Goal: Information Seeking & Learning: Check status

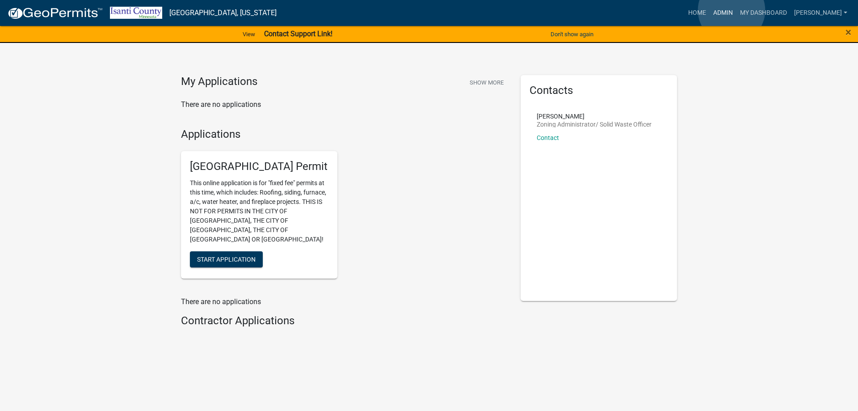
click at [731, 10] on link "Admin" at bounding box center [723, 12] width 27 height 17
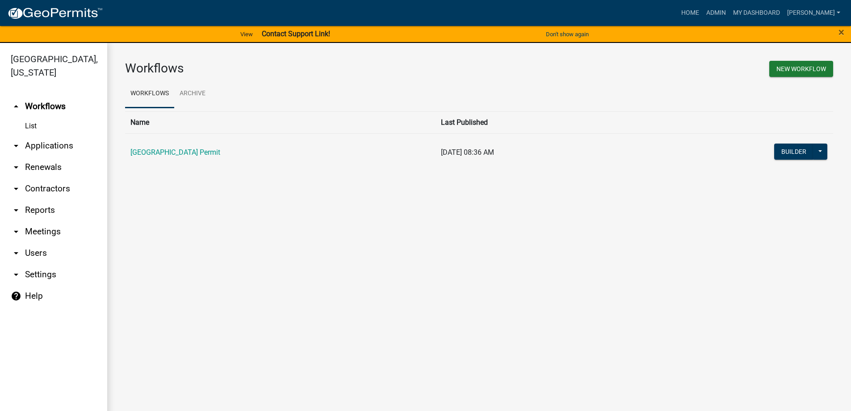
click at [178, 157] on td "[GEOGRAPHIC_DATA] Permit" at bounding box center [280, 152] width 311 height 38
click at [179, 152] on link "[GEOGRAPHIC_DATA] Permit" at bounding box center [175, 152] width 90 height 8
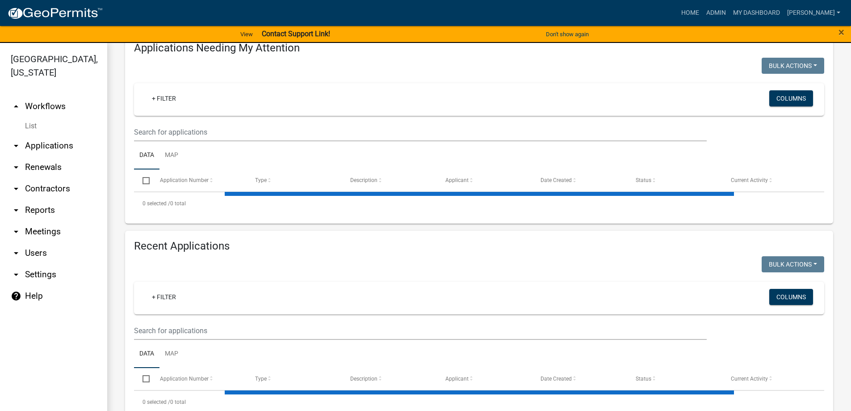
scroll to position [134, 0]
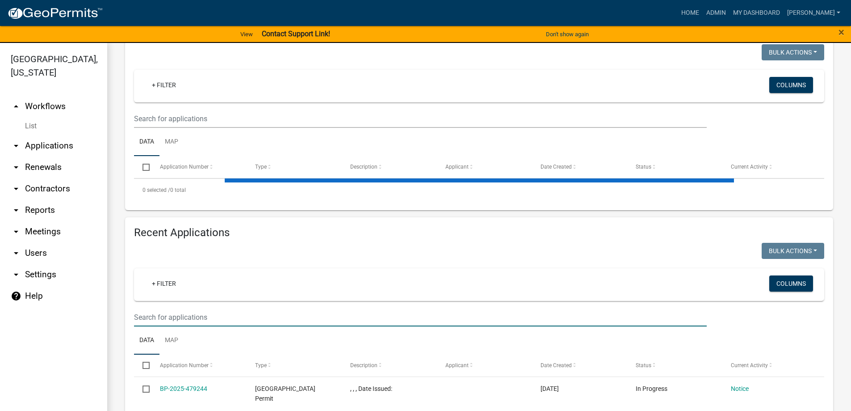
click at [151, 318] on input "text" at bounding box center [420, 317] width 573 height 18
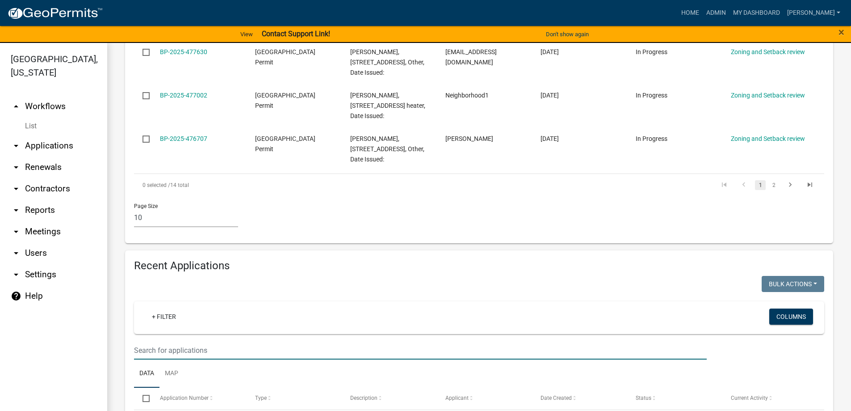
scroll to position [715, 0]
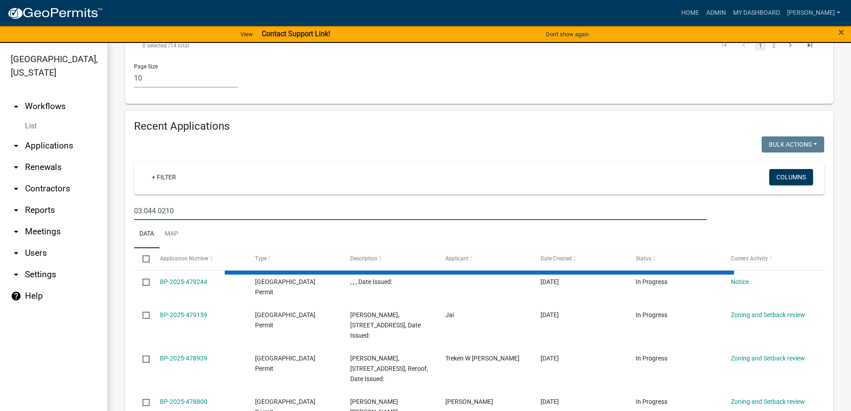
drag, startPoint x: 173, startPoint y: 200, endPoint x: 122, endPoint y: 184, distance: 53.8
click at [208, 202] on input "03.044.0210" at bounding box center [420, 211] width 573 height 18
type input "03.044.0210"
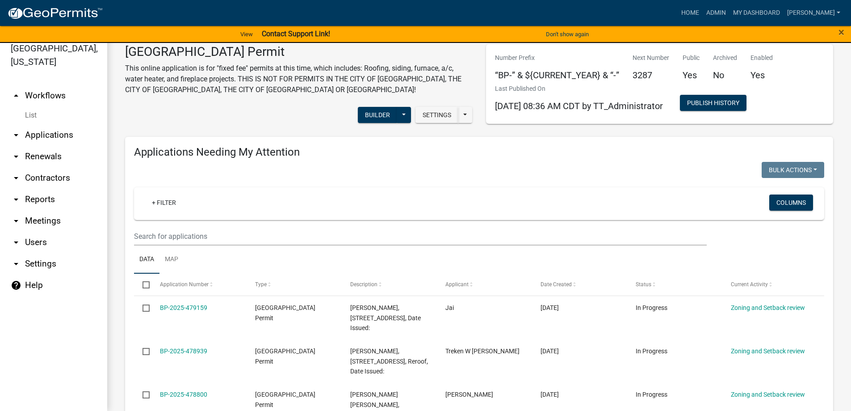
scroll to position [0, 0]
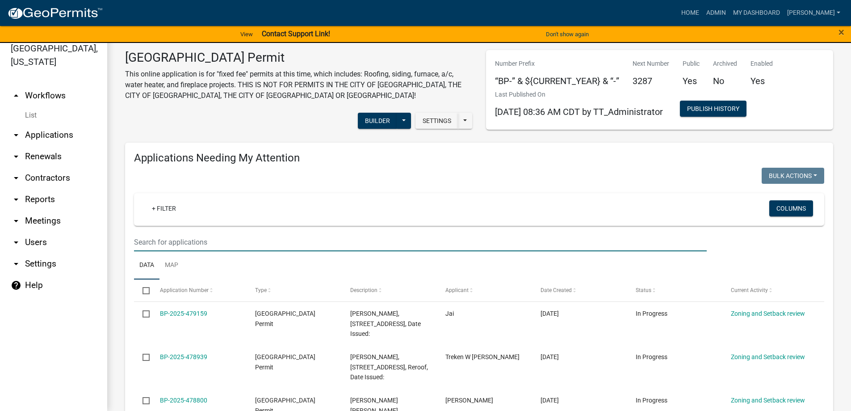
click at [164, 239] on input "text" at bounding box center [420, 242] width 573 height 18
paste input "03.044.0210"
type input "03.044.0210"
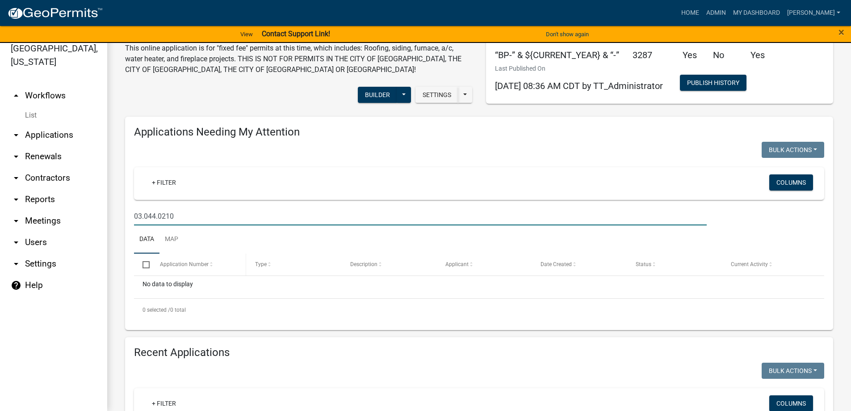
scroll to position [5, 0]
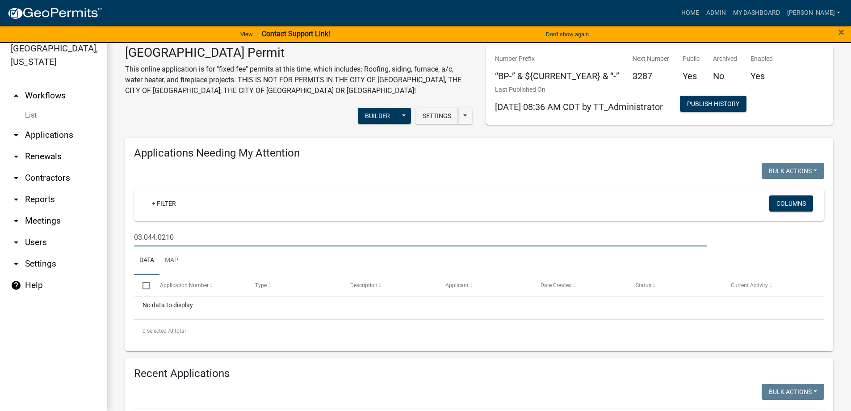
drag, startPoint x: 179, startPoint y: 235, endPoint x: 109, endPoint y: 238, distance: 70.2
click at [109, 238] on div "[GEOGRAPHIC_DATA] Permit This online application is for "fixed fee" permits at …" at bounding box center [479, 308] width 744 height 562
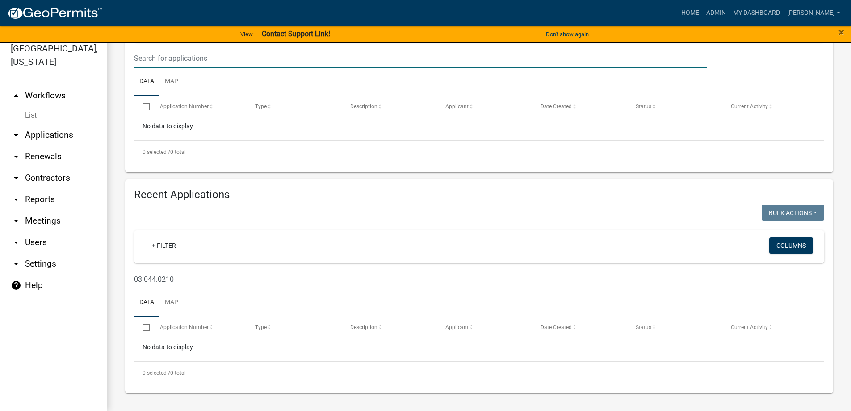
scroll to position [161, 0]
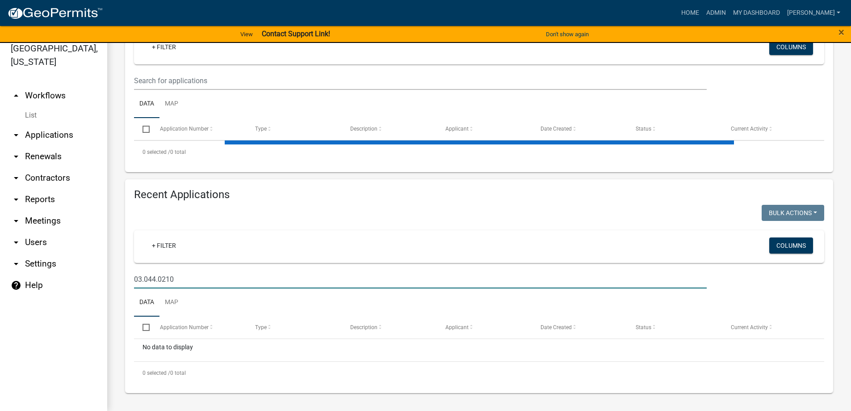
drag, startPoint x: 179, startPoint y: 281, endPoint x: -61, endPoint y: 276, distance: 240.4
click at [0, 276] on html "Internet Explorer does NOT work with GeoPermits. Get a new browser for more sec…" at bounding box center [425, 194] width 851 height 411
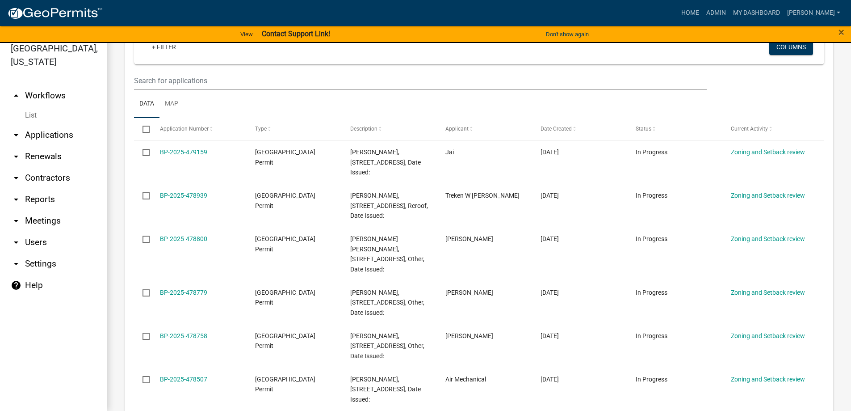
scroll to position [498, 0]
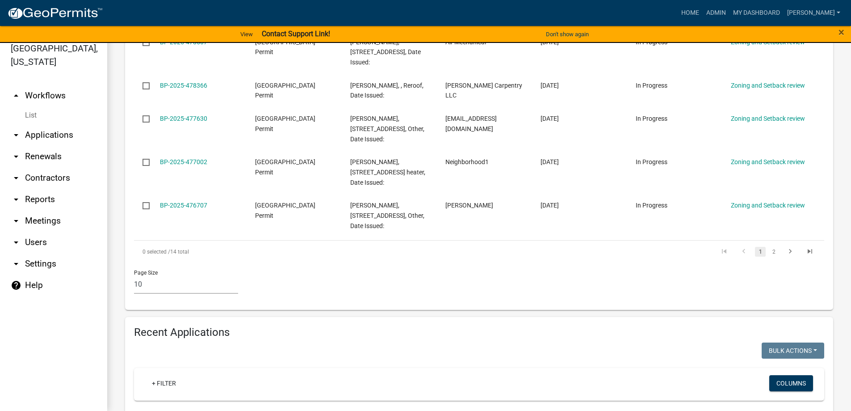
type input "33525"
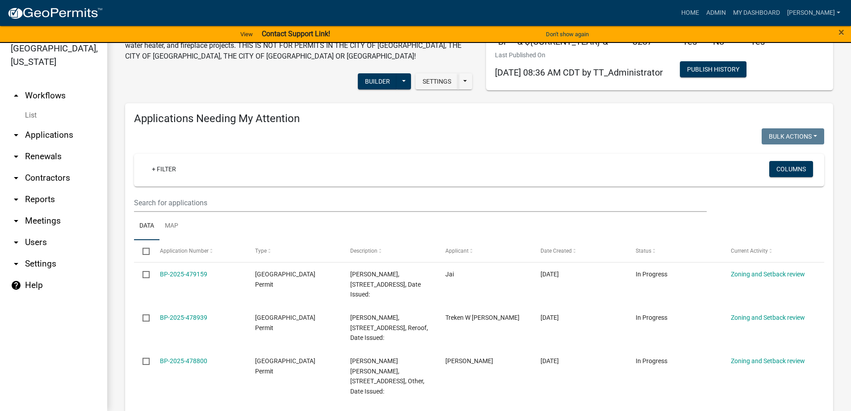
scroll to position [0, 0]
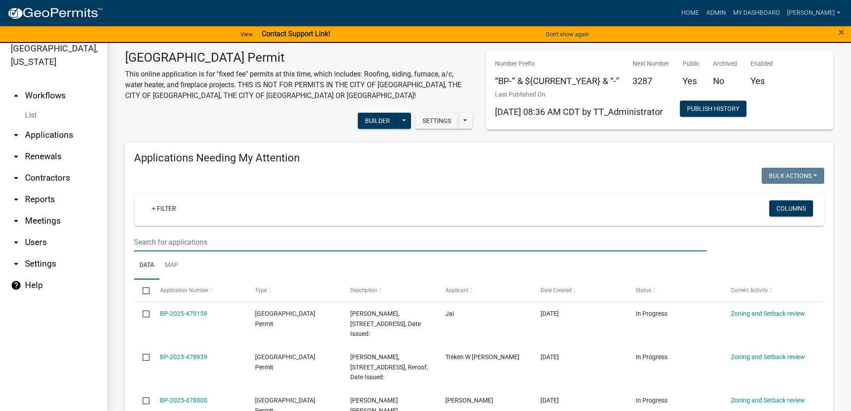
click at [151, 237] on input "text" at bounding box center [420, 242] width 573 height 18
type input "33525"
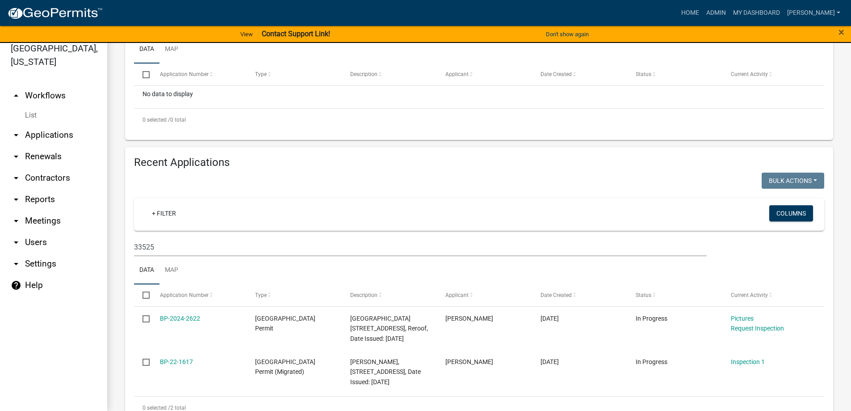
scroll to position [261, 0]
